Goal: Information Seeking & Learning: Find specific fact

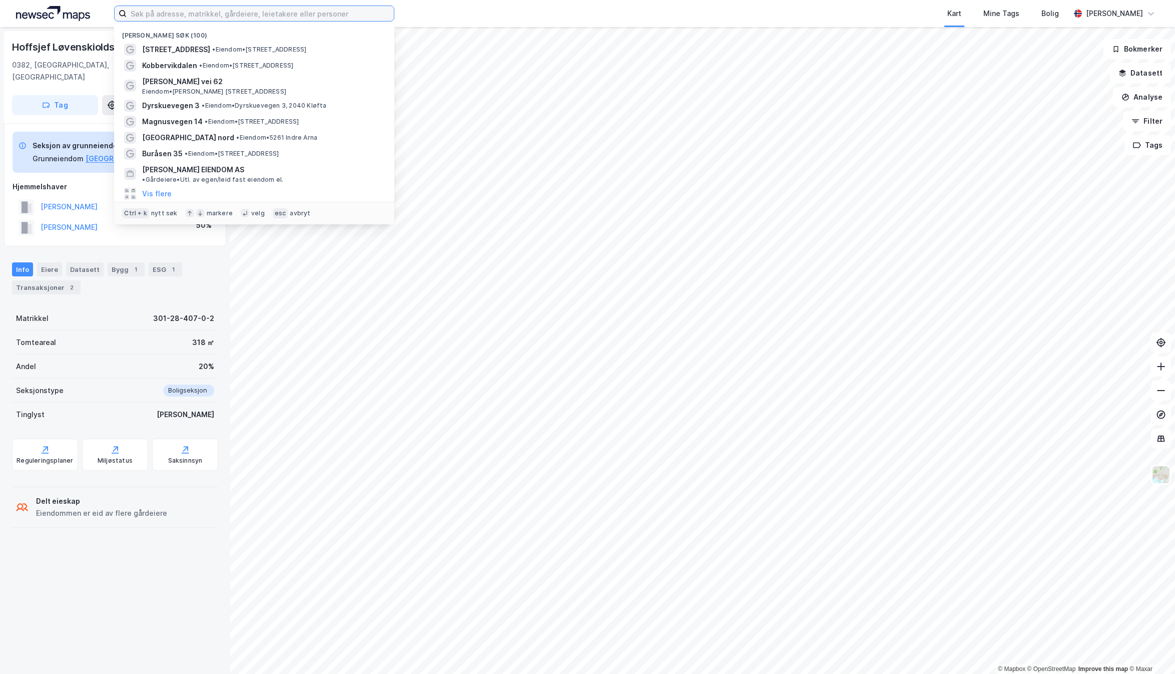
click at [267, 13] on input at bounding box center [260, 13] width 267 height 15
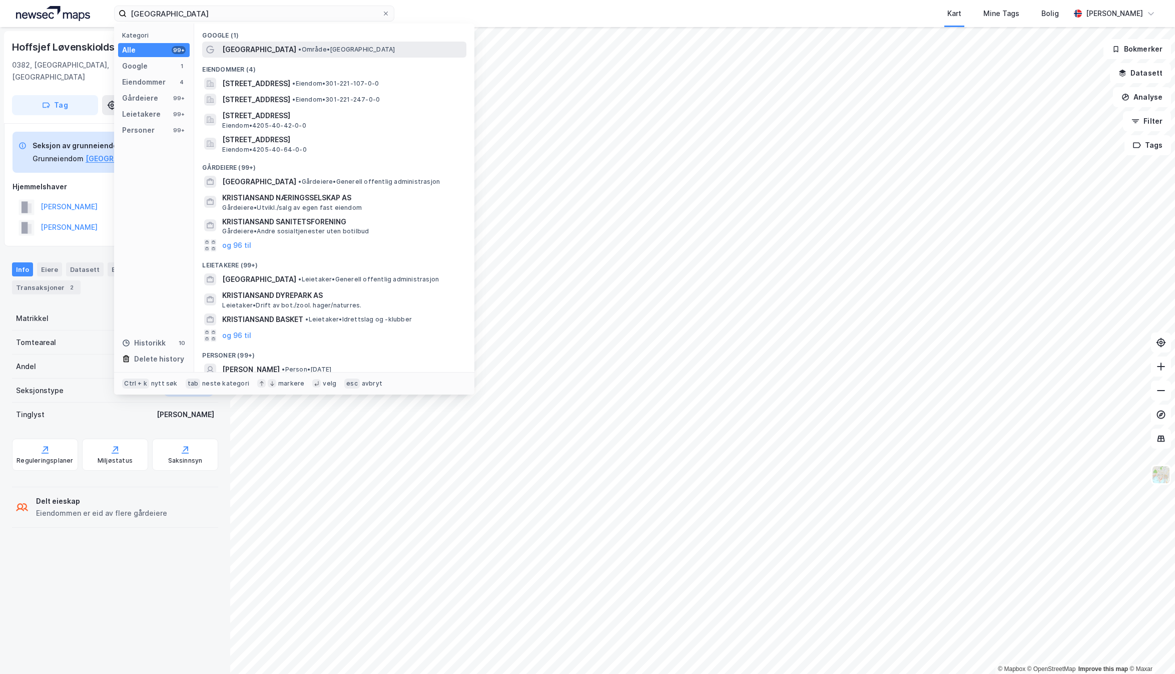
click at [298, 49] on span "• Område • [GEOGRAPHIC_DATA]" at bounding box center [346, 50] width 97 height 8
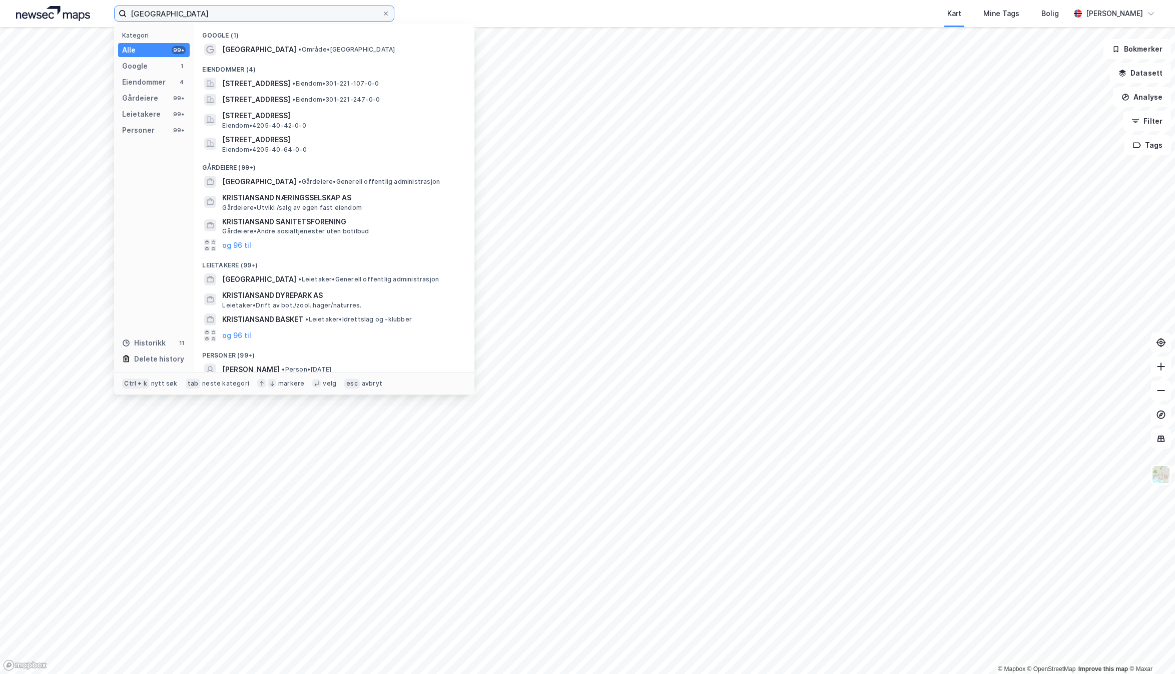
click at [199, 16] on input "[GEOGRAPHIC_DATA]" at bounding box center [254, 13] width 255 height 15
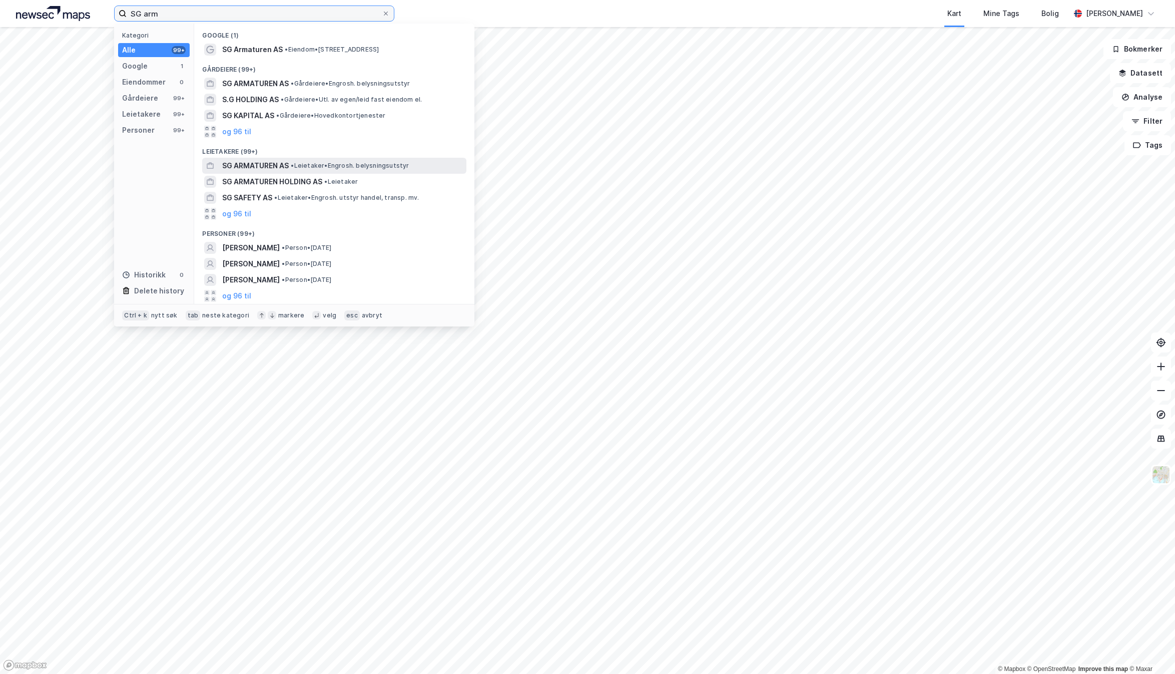
type input "SG arm"
click at [257, 169] on span "SG ARMATUREN AS" at bounding box center [255, 166] width 67 height 12
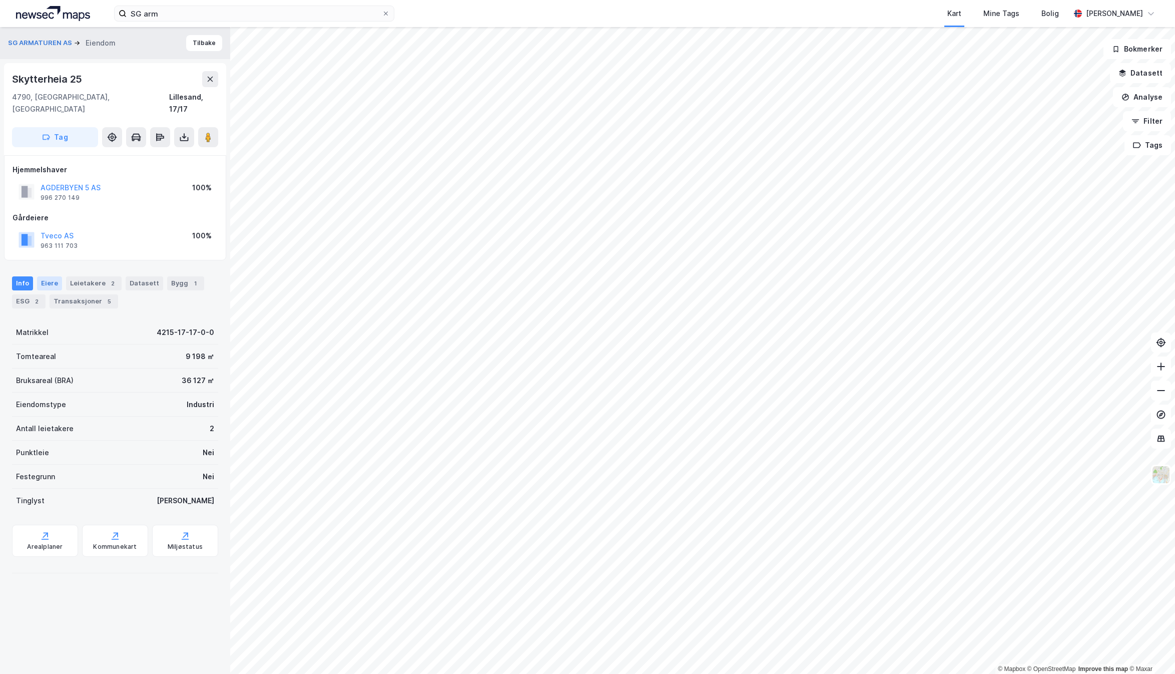
click at [47, 276] on div "Eiere" at bounding box center [49, 283] width 25 height 14
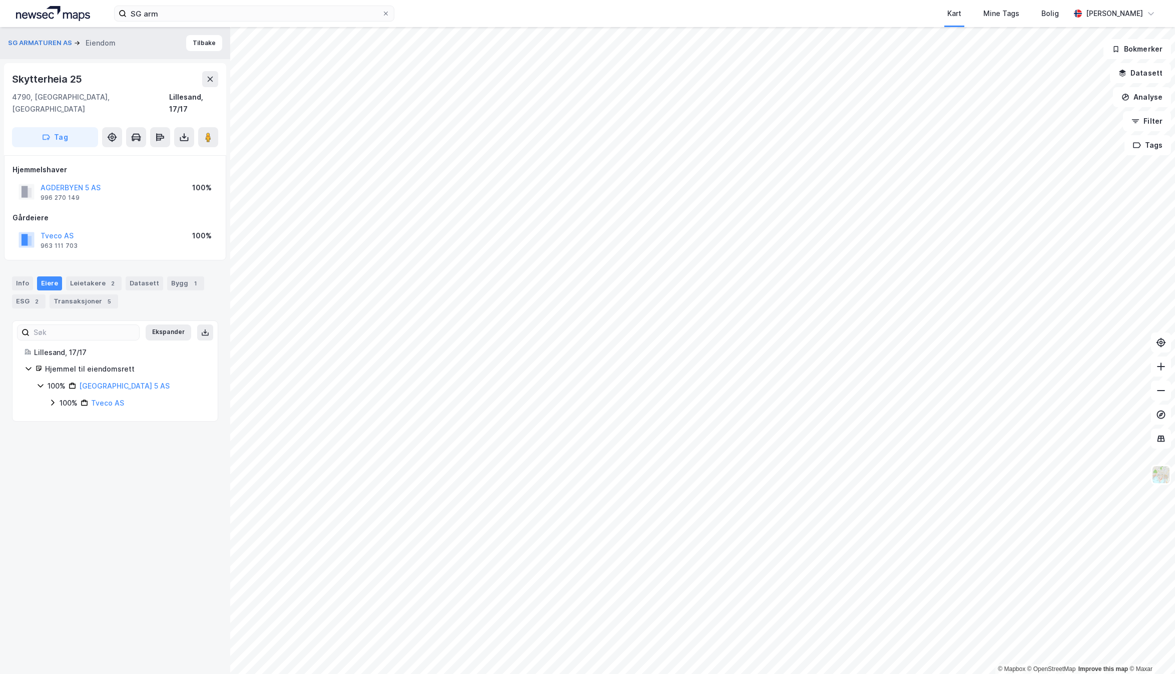
click at [54, 398] on icon at bounding box center [53, 402] width 8 height 8
